Goal: Information Seeking & Learning: Find specific fact

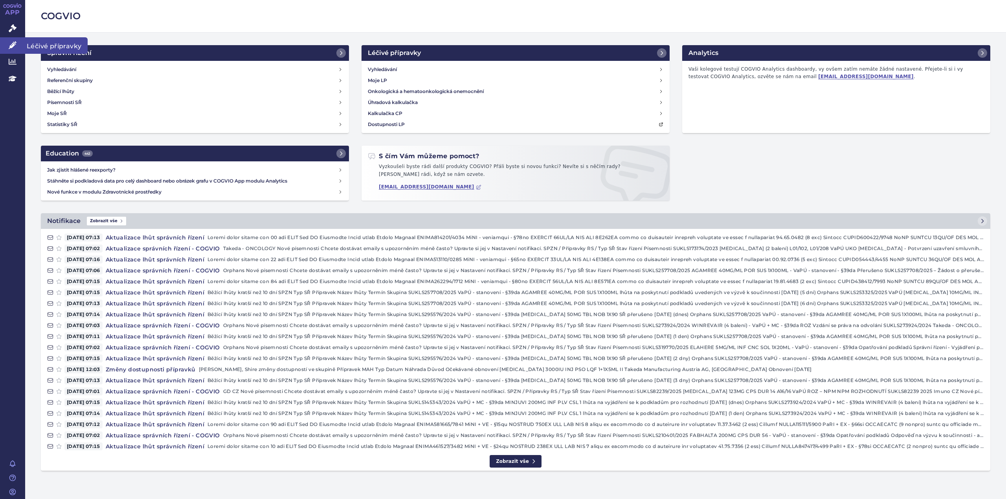
click at [11, 43] on icon at bounding box center [13, 45] width 8 height 8
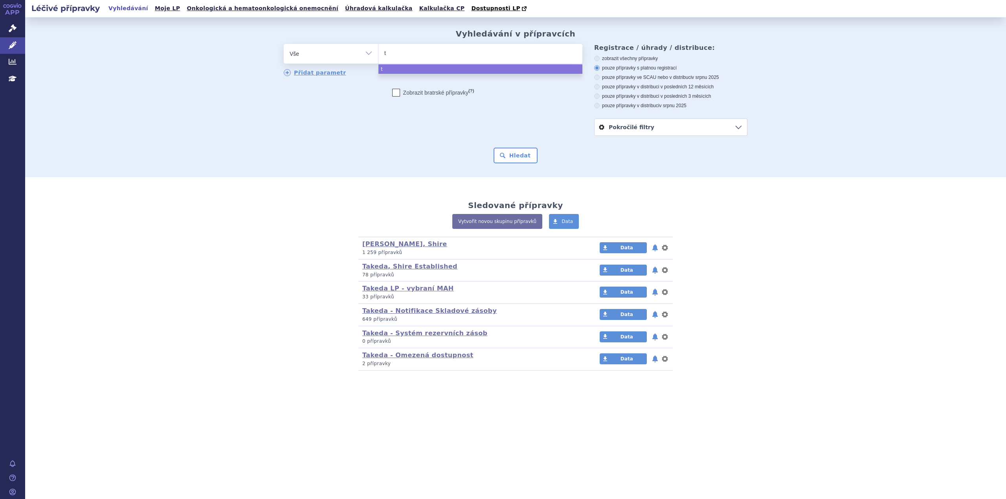
type input "ta"
type input "takh"
type input "takhzy"
type input "takhzyro"
select select "[MEDICAL_DATA]"
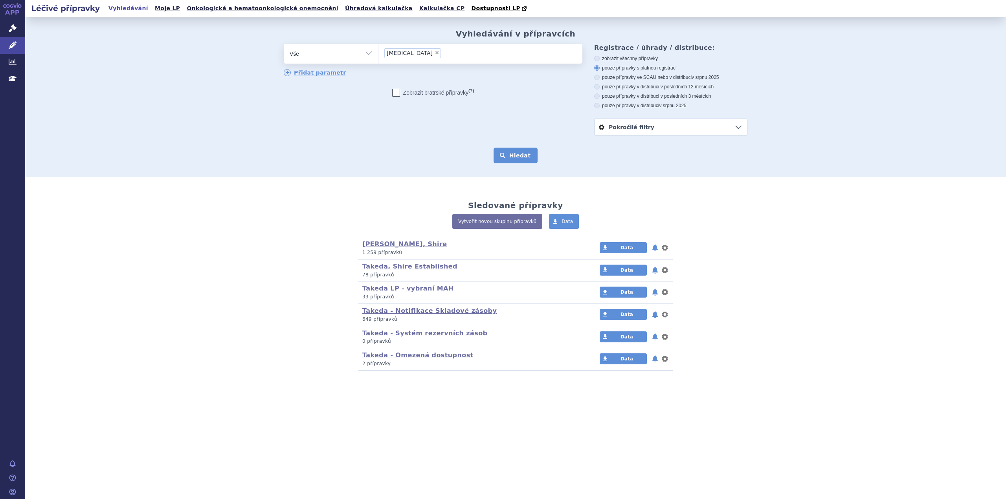
click at [521, 156] on button "Hledat" at bounding box center [516, 156] width 44 height 16
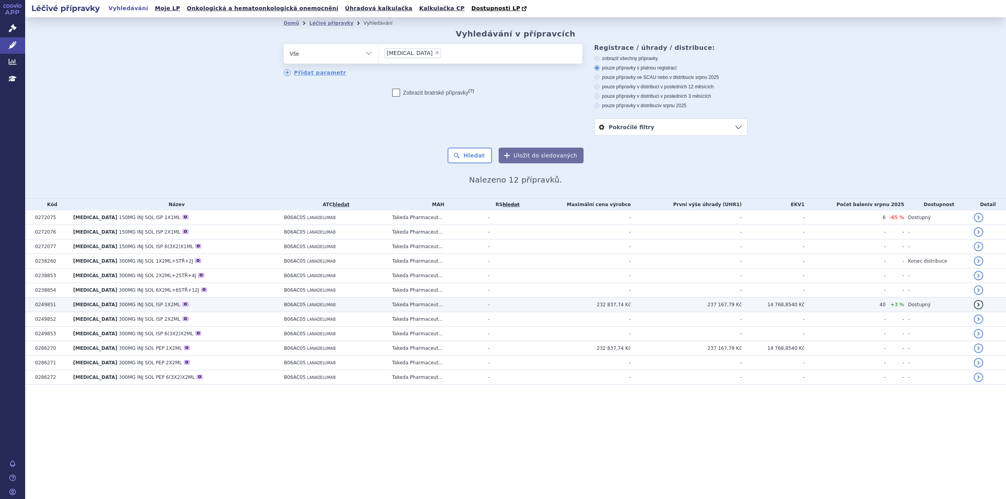
click at [569, 307] on td "232 837,74 Kč" at bounding box center [579, 305] width 104 height 15
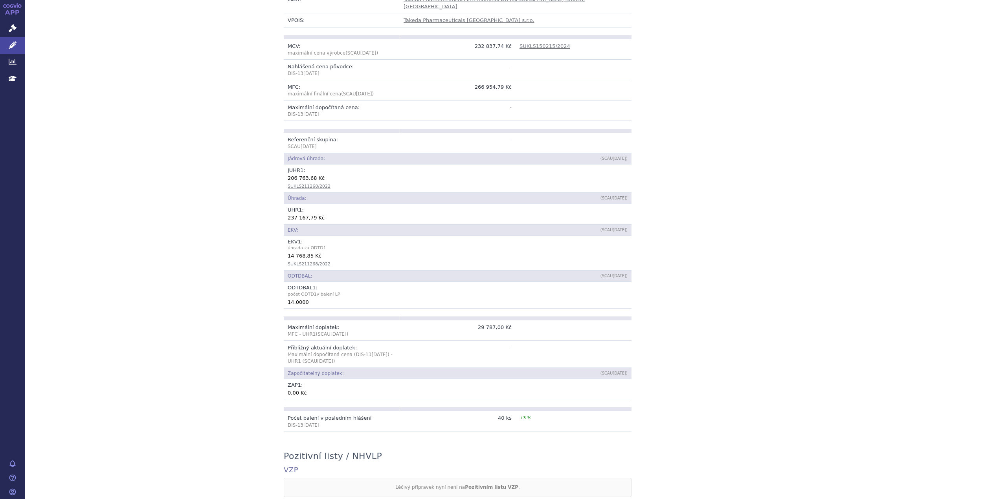
scroll to position [275, 0]
